Goal: Contribute content: Add original content to the website for others to see

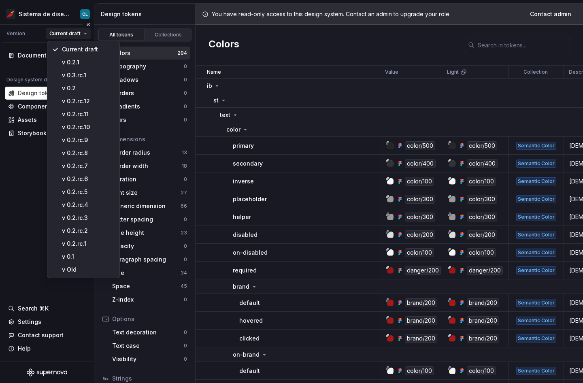
click at [67, 36] on html "Sistema de diseño Iberia CL Version Current draft Documentation Design system d…" at bounding box center [291, 191] width 583 height 383
click at [92, 76] on div "v 0.3.rc.1" at bounding box center [88, 75] width 53 height 8
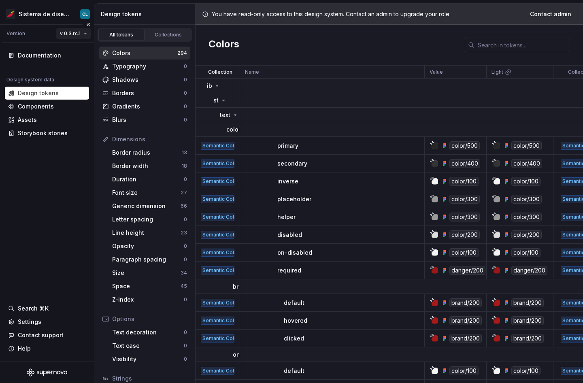
click at [77, 36] on html "Sistema de diseño Iberia CL Version v 0.3.rc.1 Documentation Design system data…" at bounding box center [291, 191] width 583 height 383
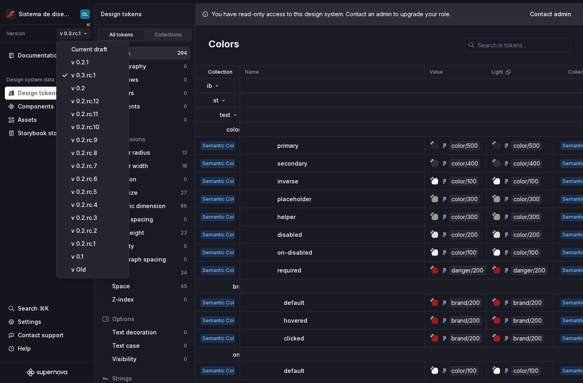
click at [77, 36] on html "Sistema de diseño Iberia CL Version v 0.3.rc.1 Documentation Design system data…" at bounding box center [291, 191] width 583 height 383
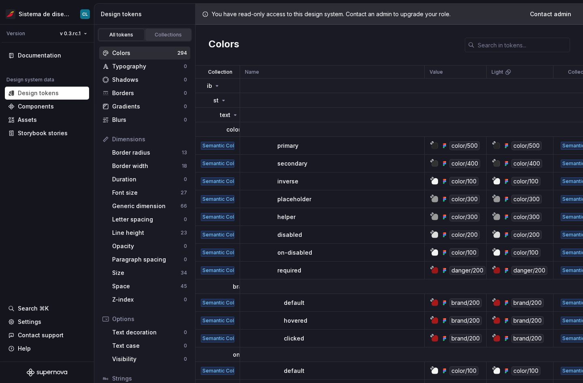
click at [162, 35] on div "Collections" at bounding box center [168, 35] width 40 height 6
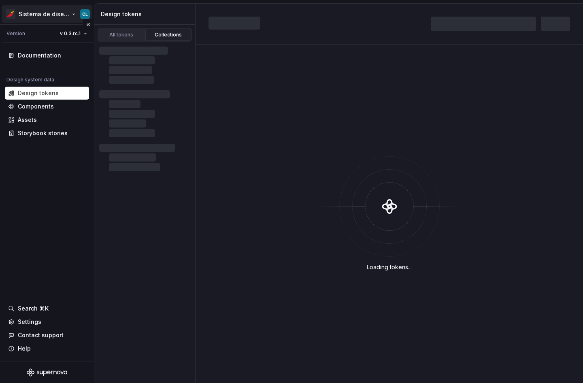
click at [62, 15] on html "Sistema de diseño Iberia CL Version v 0.3.rc.1 Documentation Design system data…" at bounding box center [291, 191] width 583 height 383
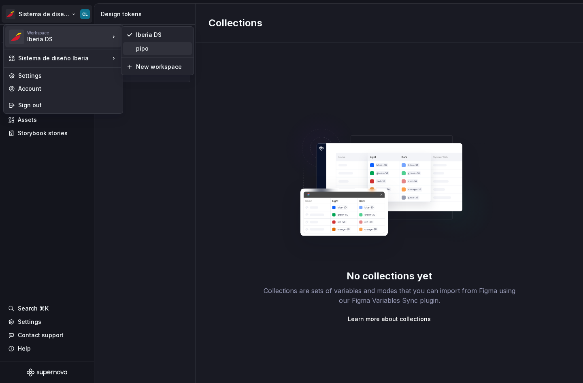
click at [142, 46] on div "pipo" at bounding box center [162, 49] width 53 height 8
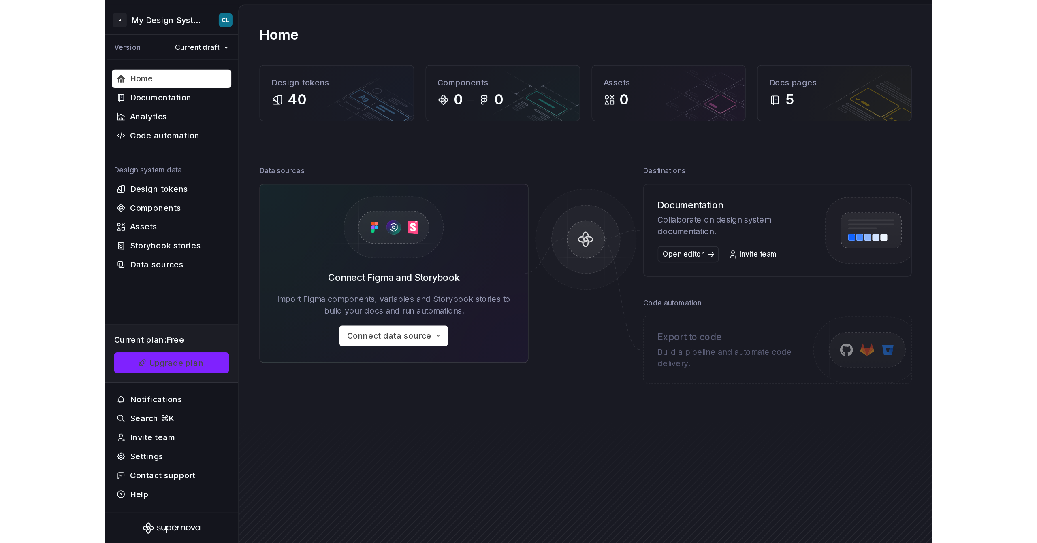
scroll to position [5, 0]
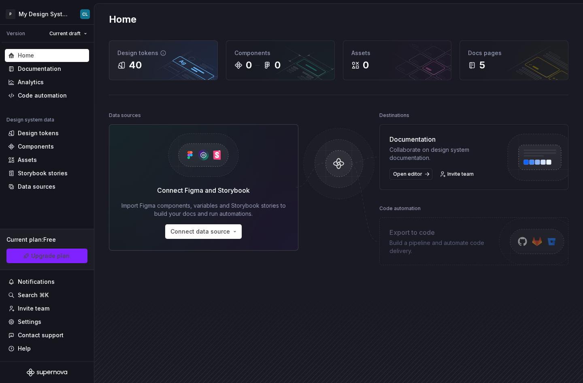
click at [152, 61] on div "40" at bounding box center [163, 65] width 92 height 13
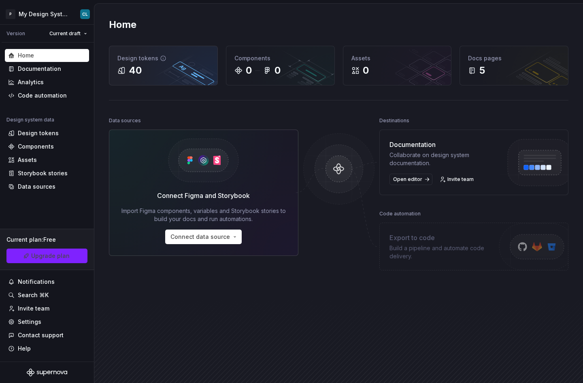
click at [166, 68] on div "40" at bounding box center [163, 70] width 92 height 13
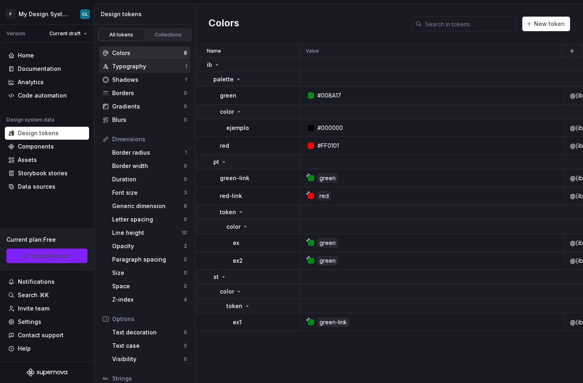
click at [144, 66] on div "Typography" at bounding box center [148, 66] width 73 height 8
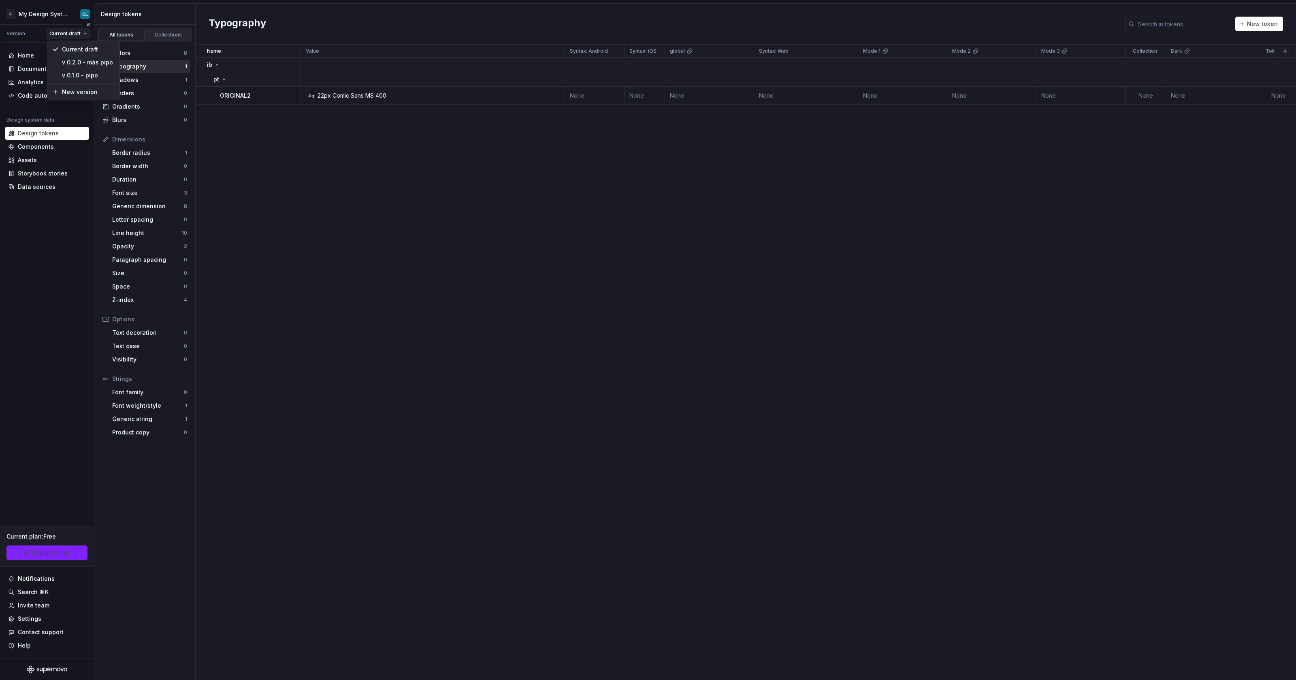
click at [69, 33] on html "P My Design System CL Version Current draft Home Documentation Analytics Code a…" at bounding box center [648, 340] width 1296 height 680
click at [53, 15] on html "P My Design System CL Version Current draft Home Documentation Analytics Code a…" at bounding box center [648, 340] width 1296 height 680
click at [55, 17] on html "P My Design System CL Version Current draft Home Documentation Analytics Code a…" at bounding box center [648, 340] width 1296 height 680
click at [174, 35] on div "Iberia DS" at bounding box center [162, 35] width 53 height 8
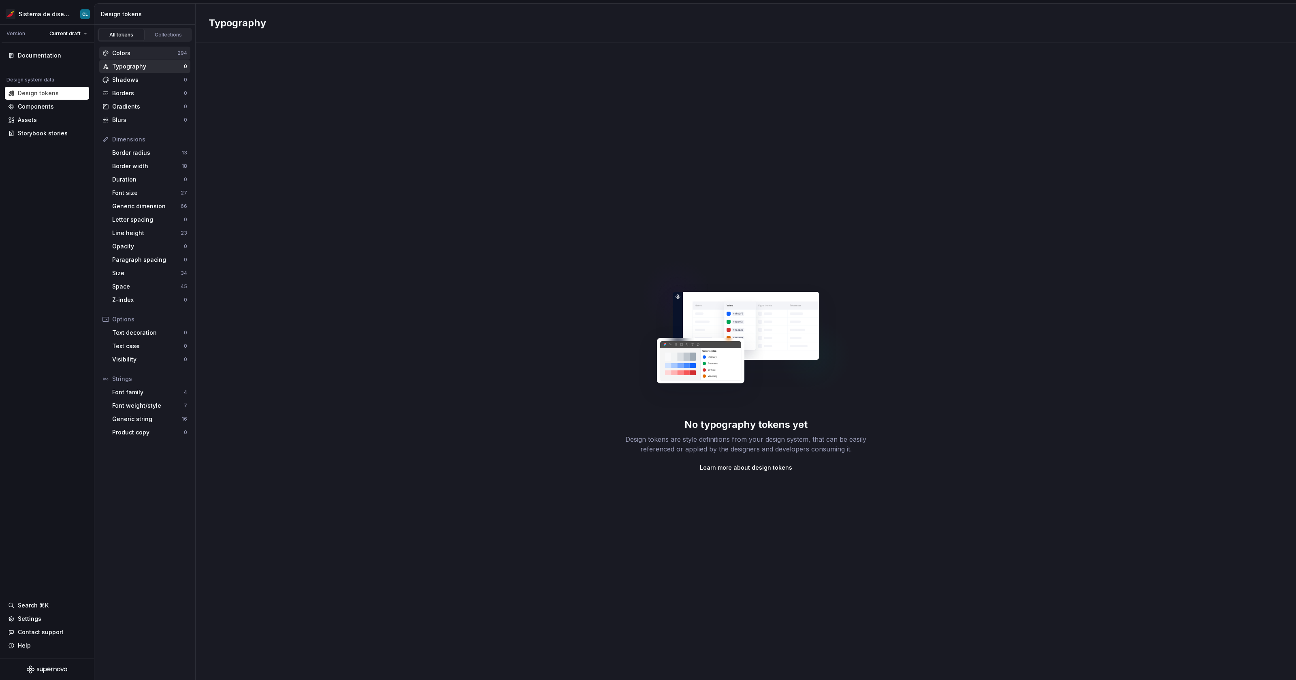
click at [140, 55] on div "Colors" at bounding box center [144, 53] width 65 height 8
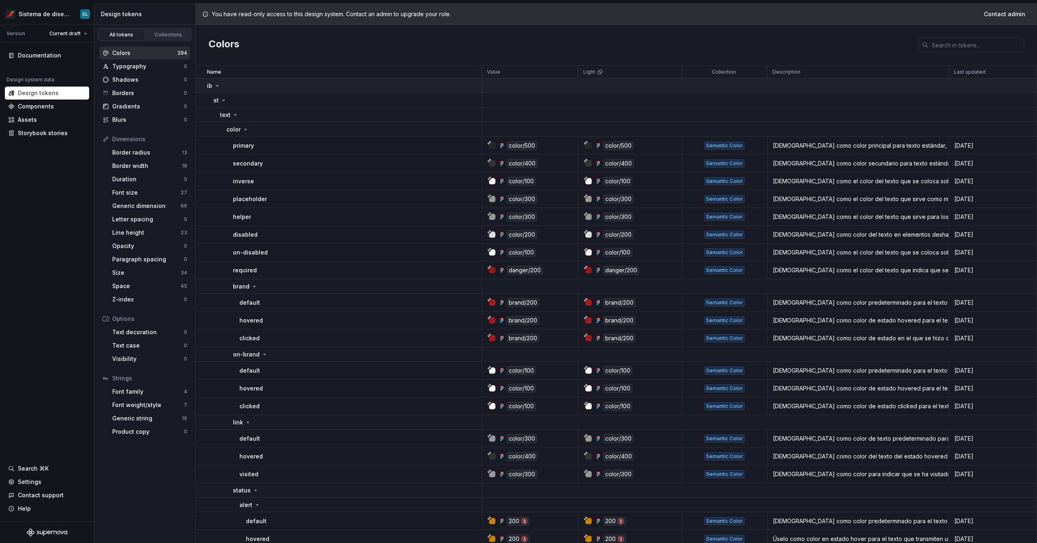
click at [219, 88] on icon at bounding box center [217, 86] width 6 height 6
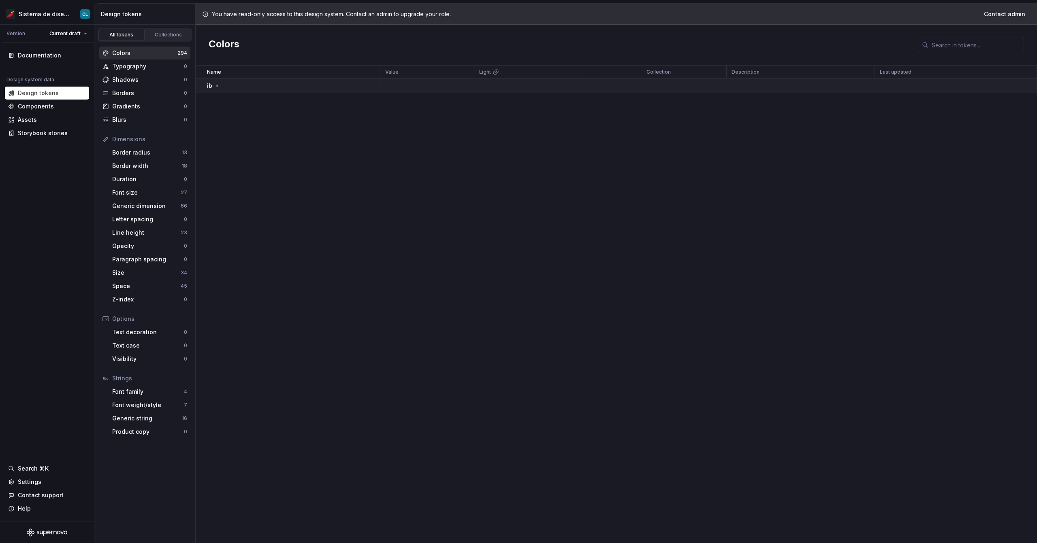
click at [217, 88] on icon at bounding box center [217, 86] width 6 height 6
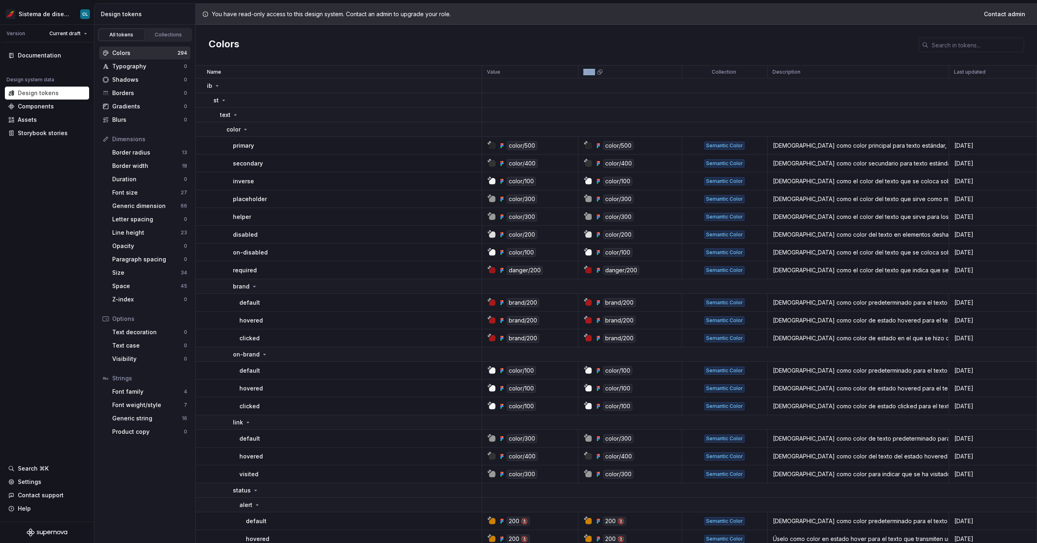
drag, startPoint x: 602, startPoint y: 73, endPoint x: 581, endPoint y: 72, distance: 21.1
click at [581, 72] on div "Light" at bounding box center [630, 72] width 104 height 13
drag, startPoint x: 711, startPoint y: 72, endPoint x: 755, endPoint y: 72, distance: 44.1
click at [583, 72] on div "Collection" at bounding box center [724, 72] width 75 height 6
drag, startPoint x: 770, startPoint y: 72, endPoint x: 999, endPoint y: 71, distance: 229.2
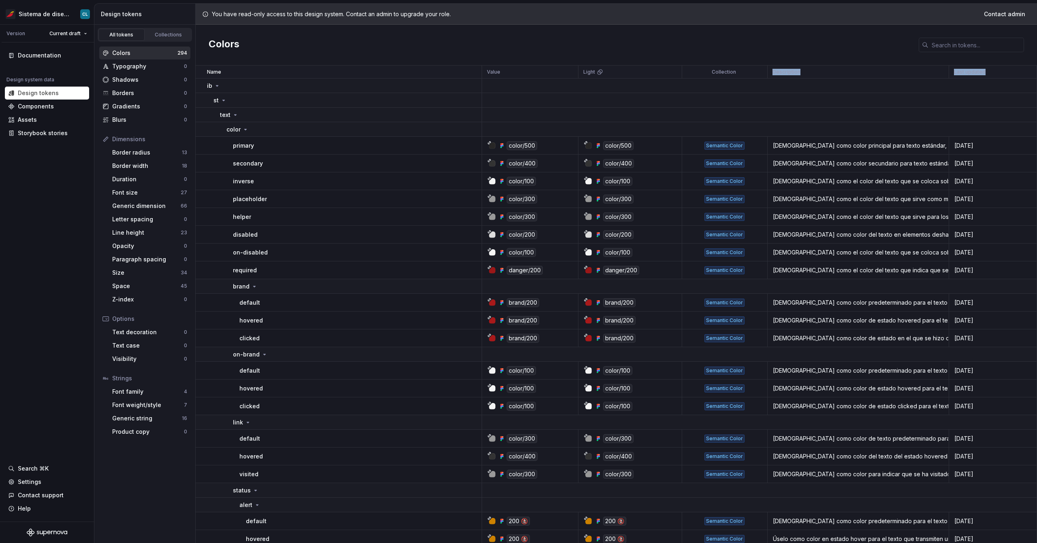
click at [583, 71] on tr "Name Value Light Collection Description Last updated" at bounding box center [616, 72] width 841 height 13
click at [583, 71] on div "Last updated" at bounding box center [993, 72] width 78 height 6
drag, startPoint x: 618, startPoint y: 77, endPoint x: 478, endPoint y: 71, distance: 140.2
click at [478, 71] on tr "Name Value Light Collection Description Last updated" at bounding box center [616, 72] width 841 height 13
click at [224, 99] on icon at bounding box center [223, 100] width 6 height 6
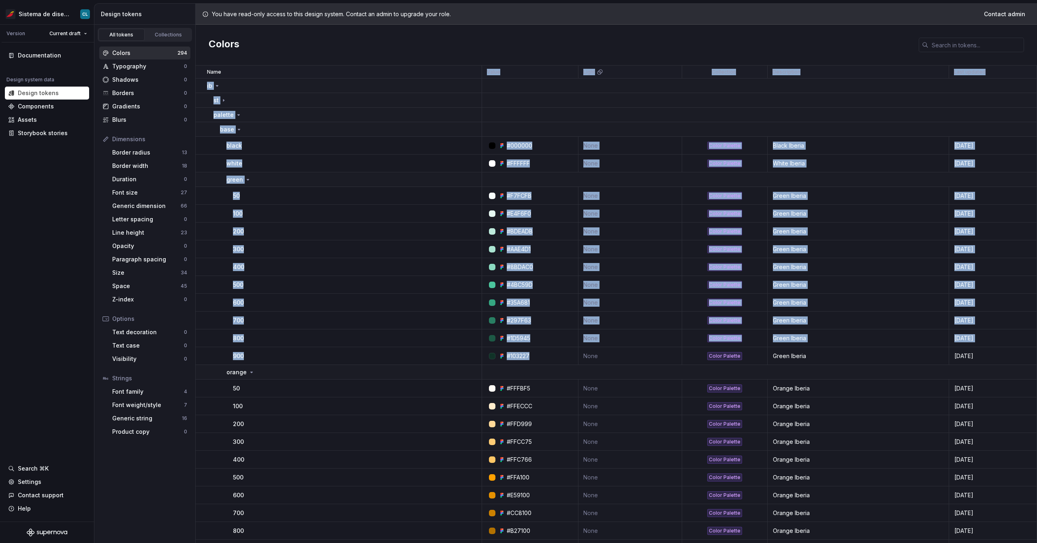
drag, startPoint x: 486, startPoint y: 72, endPoint x: 545, endPoint y: 358, distance: 291.0
click at [221, 102] on icon at bounding box center [223, 100] width 6 height 6
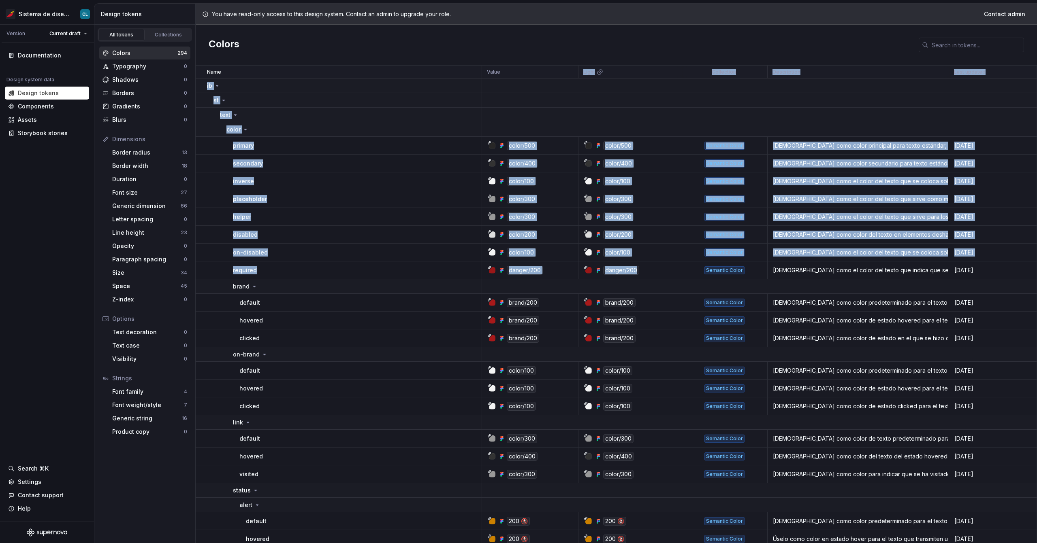
drag, startPoint x: 581, startPoint y: 72, endPoint x: 645, endPoint y: 271, distance: 209.5
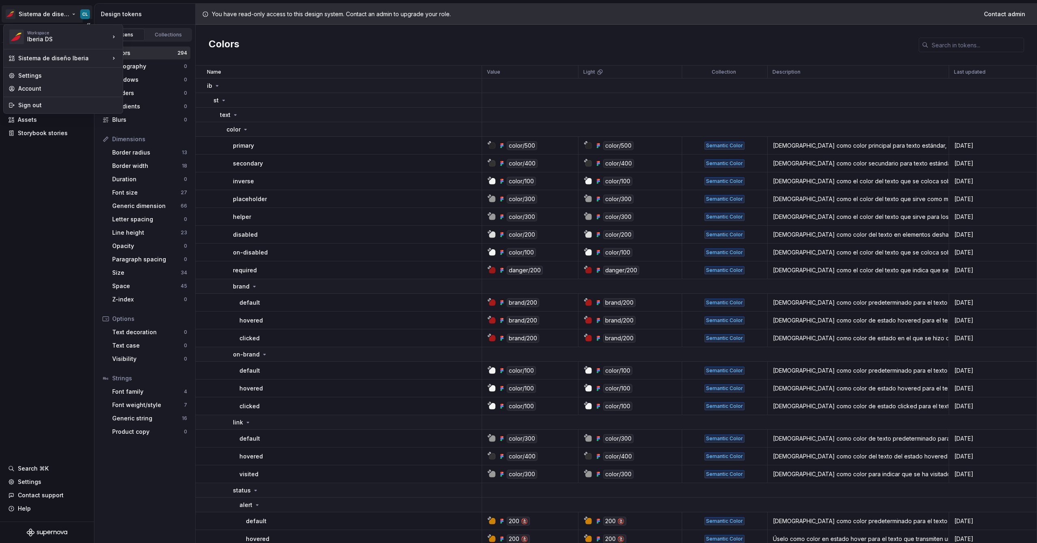
click at [55, 11] on html "Sistema de diseño Iberia CL Version Current draft Documentation Design system d…" at bounding box center [518, 271] width 1037 height 543
click at [153, 45] on div "pipo" at bounding box center [162, 49] width 53 height 8
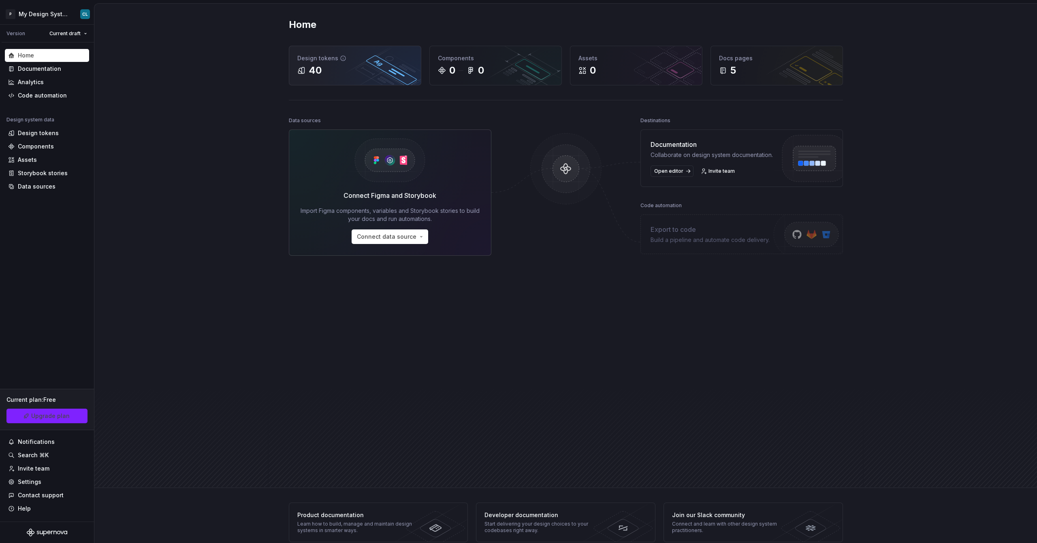
click at [322, 70] on div "40" at bounding box center [354, 70] width 115 height 13
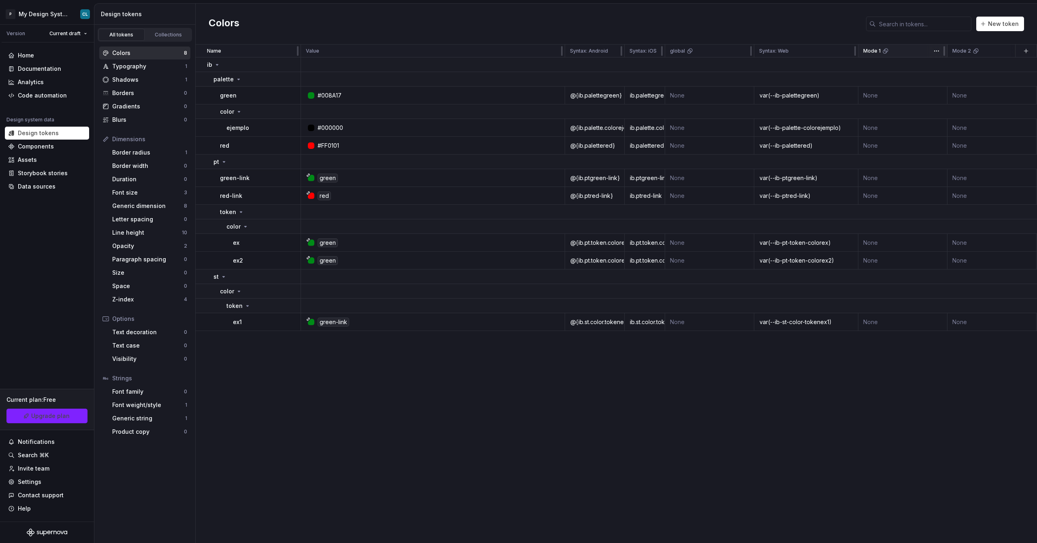
click at [877, 53] on p "Mode 1" at bounding box center [871, 51] width 17 height 6
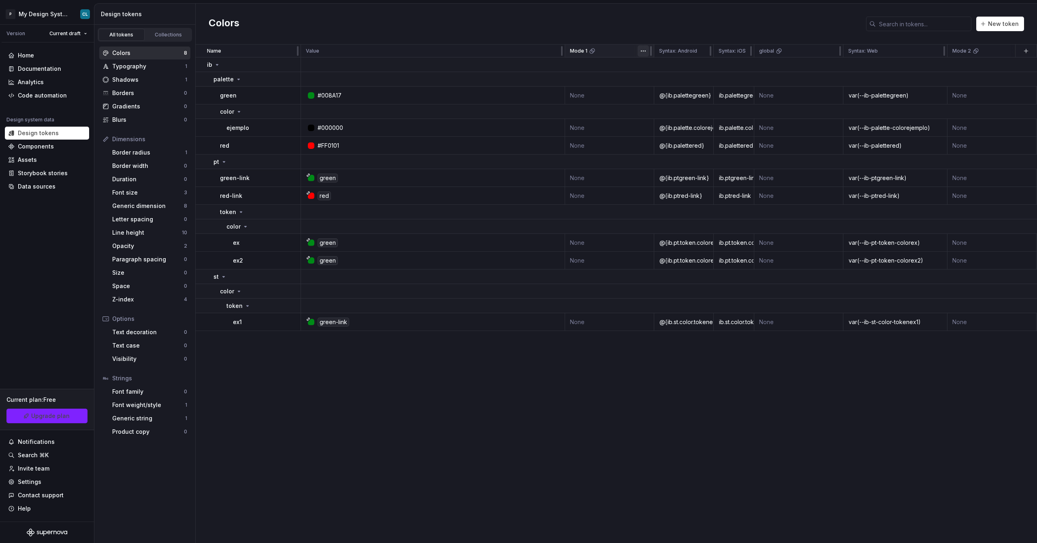
click at [640, 51] on html "P My Design System CL Version Current draft Home Documentation Analytics Code a…" at bounding box center [518, 271] width 1037 height 543
click at [582, 97] on html "P My Design System CL Version Current draft Home Documentation Analytics Code a…" at bounding box center [518, 271] width 1037 height 543
click at [581, 95] on td "None" at bounding box center [609, 96] width 89 height 18
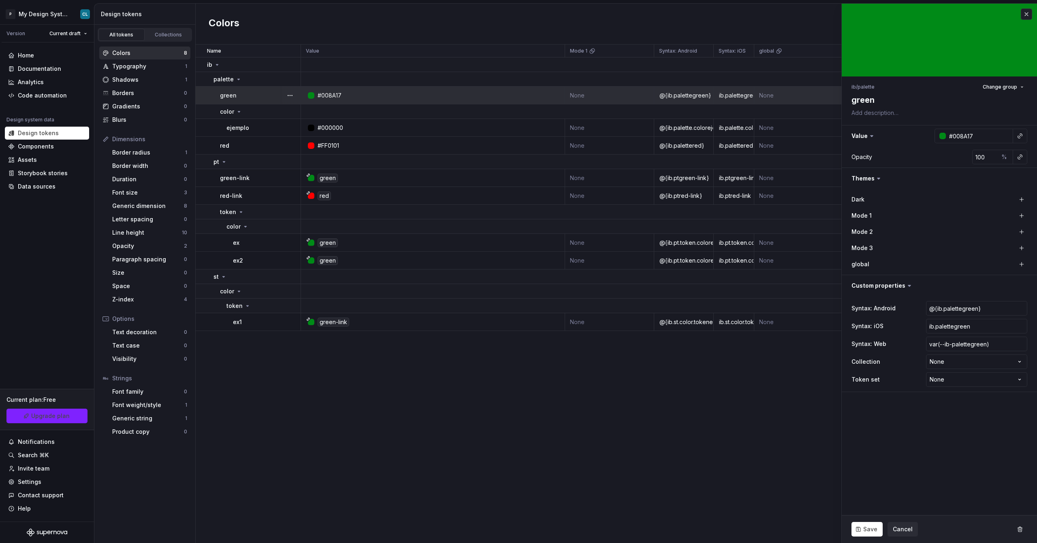
click at [604, 87] on td "None" at bounding box center [609, 96] width 89 height 18
click at [605, 38] on div "Colors New token" at bounding box center [616, 24] width 841 height 41
click at [641, 50] on html "P My Design System CL Version Current draft Home Documentation Analytics Code a…" at bounding box center [518, 271] width 1037 height 543
click at [618, 97] on html "P My Design System CL Version Current draft Home Documentation Analytics Code a…" at bounding box center [518, 271] width 1037 height 543
click at [589, 95] on td "None" at bounding box center [609, 96] width 89 height 18
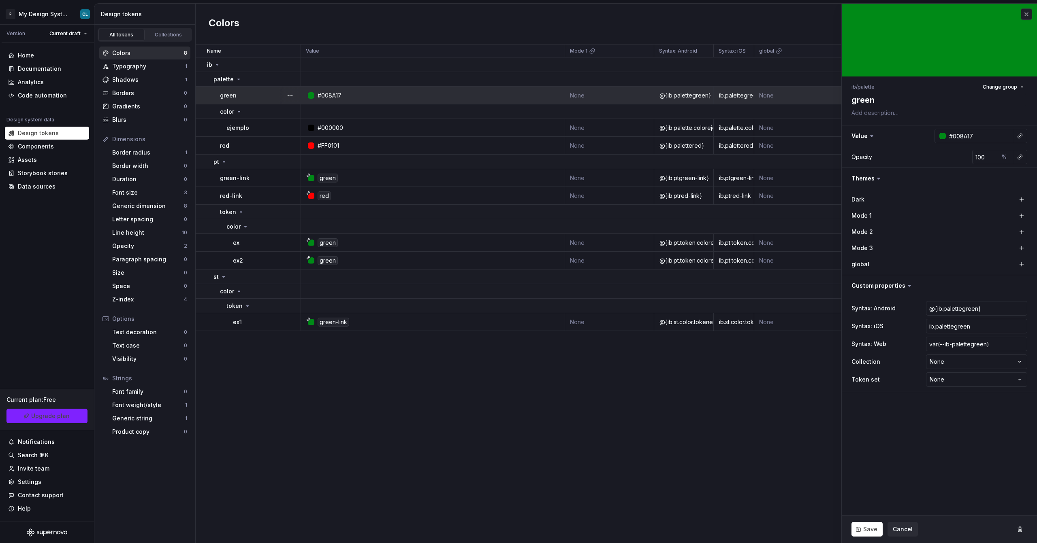
click at [589, 95] on td "None" at bounding box center [609, 96] width 89 height 18
click at [602, 29] on div "Colors New token" at bounding box center [616, 24] width 841 height 41
click at [1023, 14] on button "button" at bounding box center [1025, 14] width 11 height 11
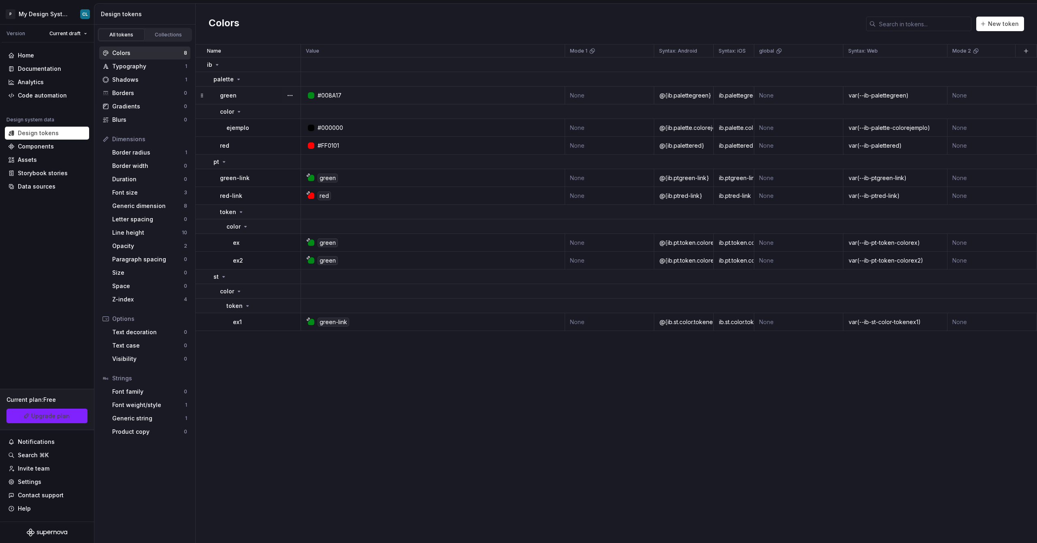
click at [587, 97] on td "None" at bounding box center [609, 96] width 89 height 18
click at [580, 97] on td "None" at bounding box center [609, 96] width 89 height 18
click at [614, 96] on td "None" at bounding box center [609, 96] width 89 height 18
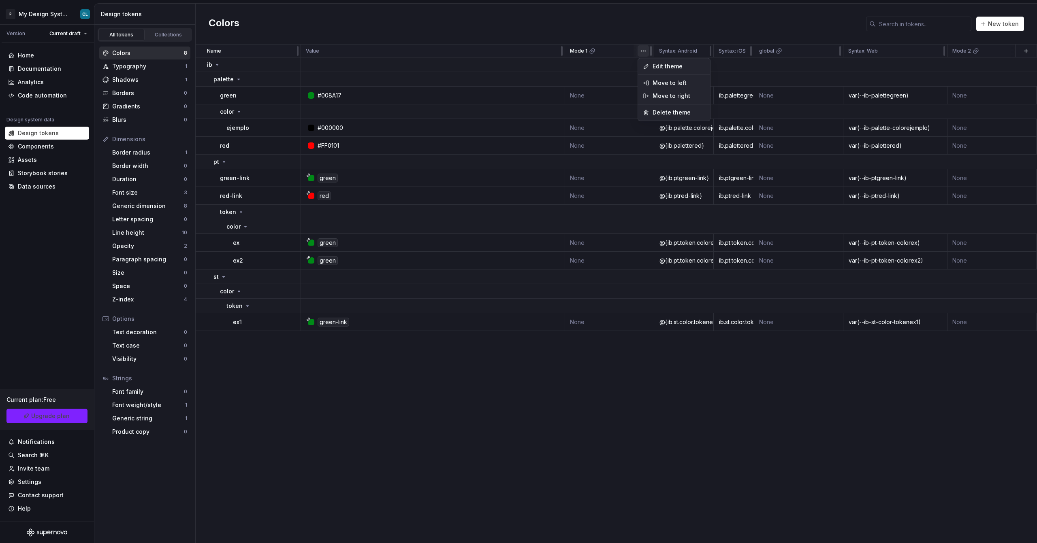
click at [643, 49] on html "P My Design System CL Version Current draft Home Documentation Analytics Code a…" at bounding box center [518, 271] width 1037 height 543
click at [579, 50] on html "P My Design System CL Version Current draft Home Documentation Analytics Code a…" at bounding box center [518, 271] width 1037 height 543
type textarea "*"
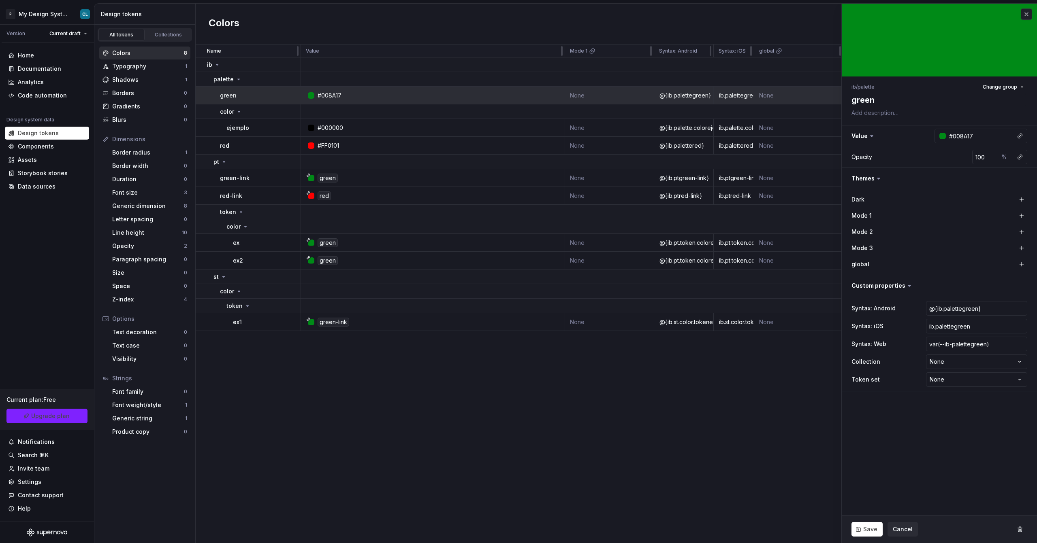
click at [428, 419] on div "Name Value Mode 1 Syntax: Android Syntax: iOS global Syntax: Web Mode 2 Mode 3 …" at bounding box center [616, 294] width 841 height 499
click at [1028, 16] on button "button" at bounding box center [1025, 14] width 11 height 11
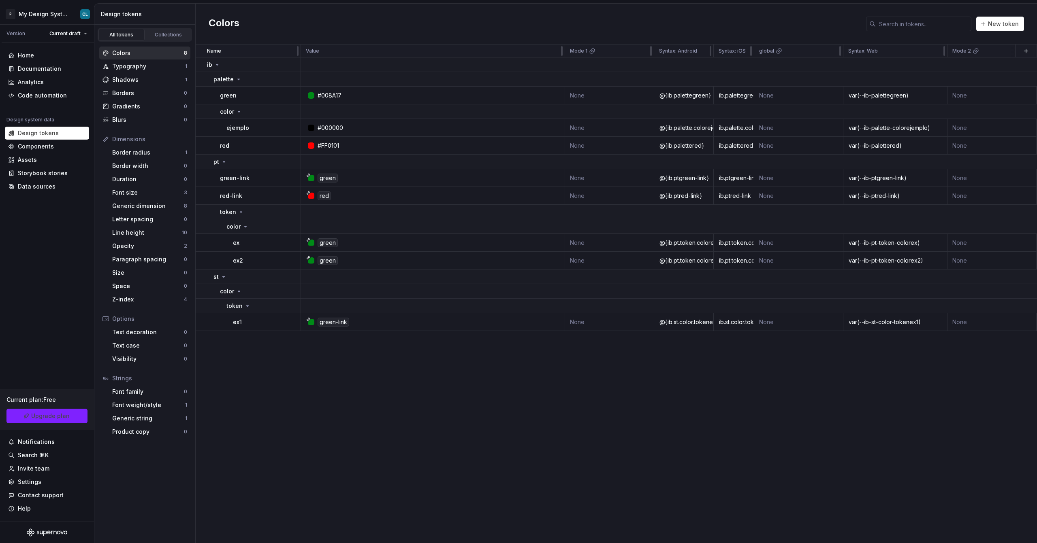
click at [1026, 18] on div "Colors New token" at bounding box center [616, 24] width 841 height 41
